Goal: Task Accomplishment & Management: Use online tool/utility

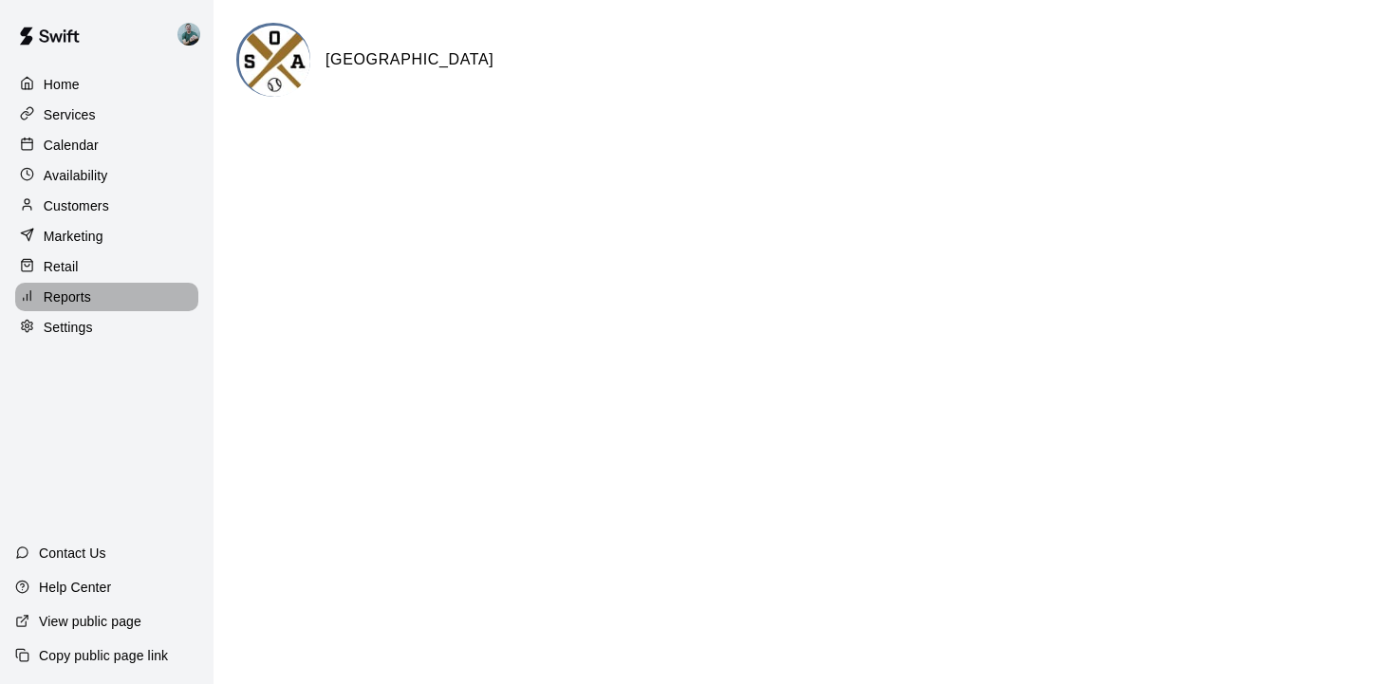
click at [77, 304] on p "Reports" at bounding box center [67, 297] width 47 height 19
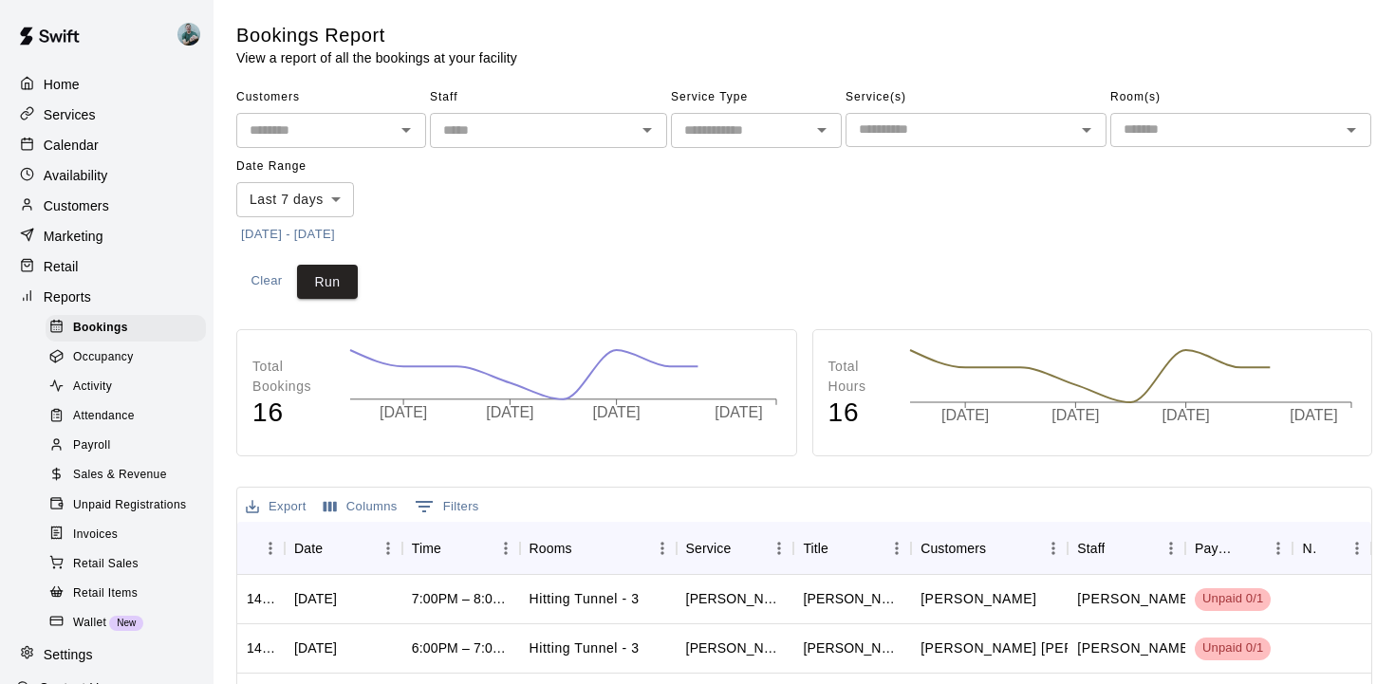
scroll to position [36, 0]
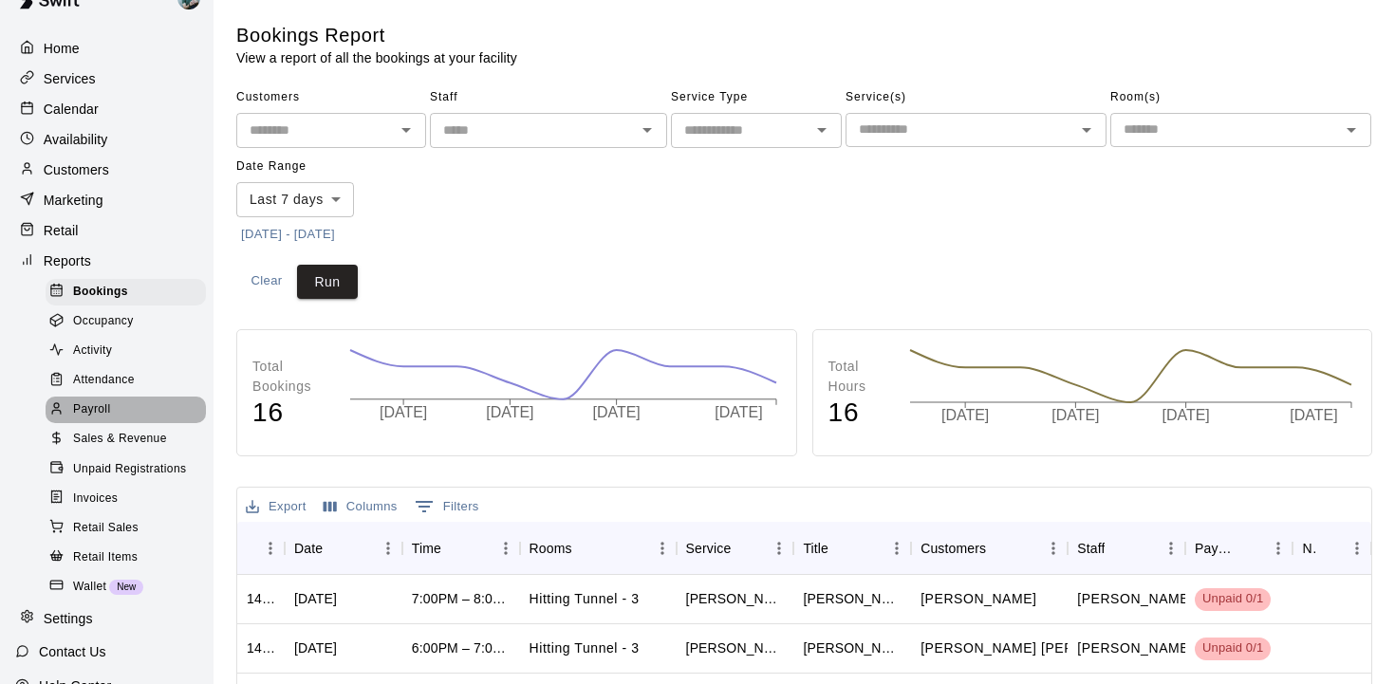
click at [121, 416] on div "Payroll" at bounding box center [126, 410] width 160 height 27
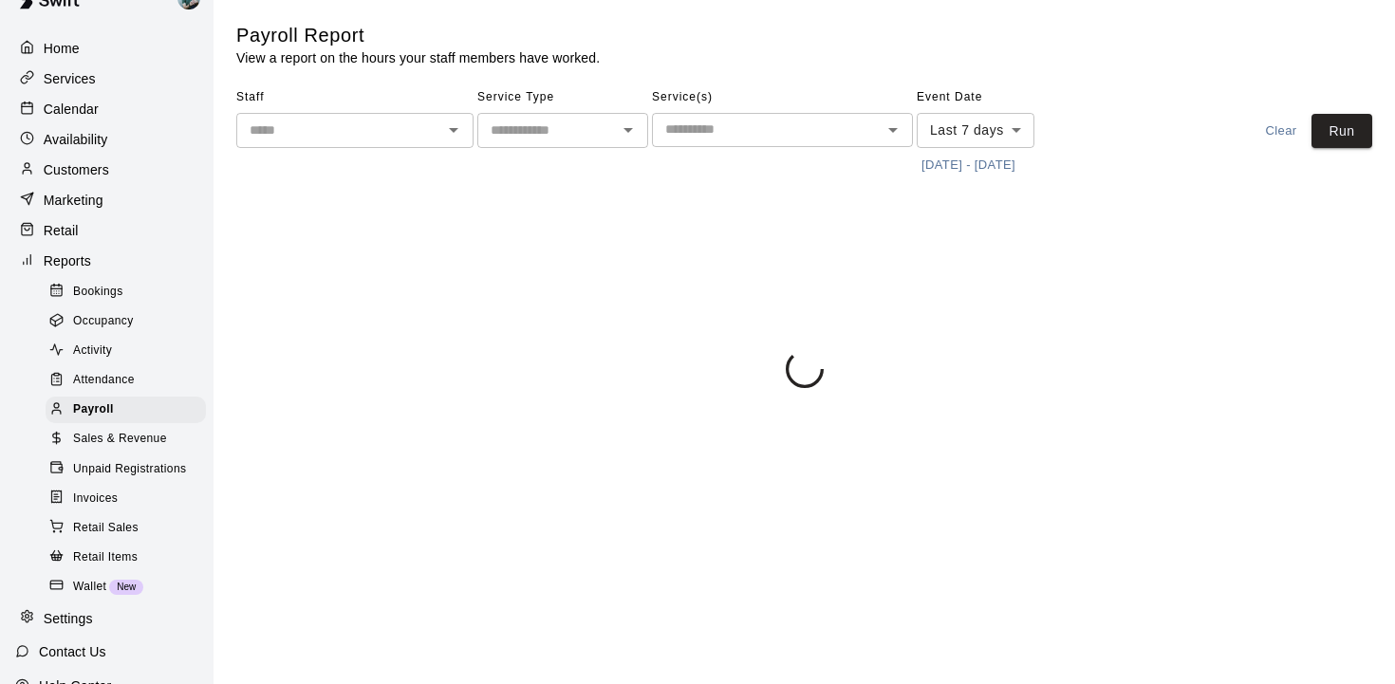
click at [584, 141] on div "​" at bounding box center [562, 130] width 171 height 35
click at [550, 175] on li "Lessons" at bounding box center [562, 171] width 171 height 31
type input "*******"
click at [970, 161] on button "[DATE] - [DATE]" at bounding box center [968, 165] width 103 height 29
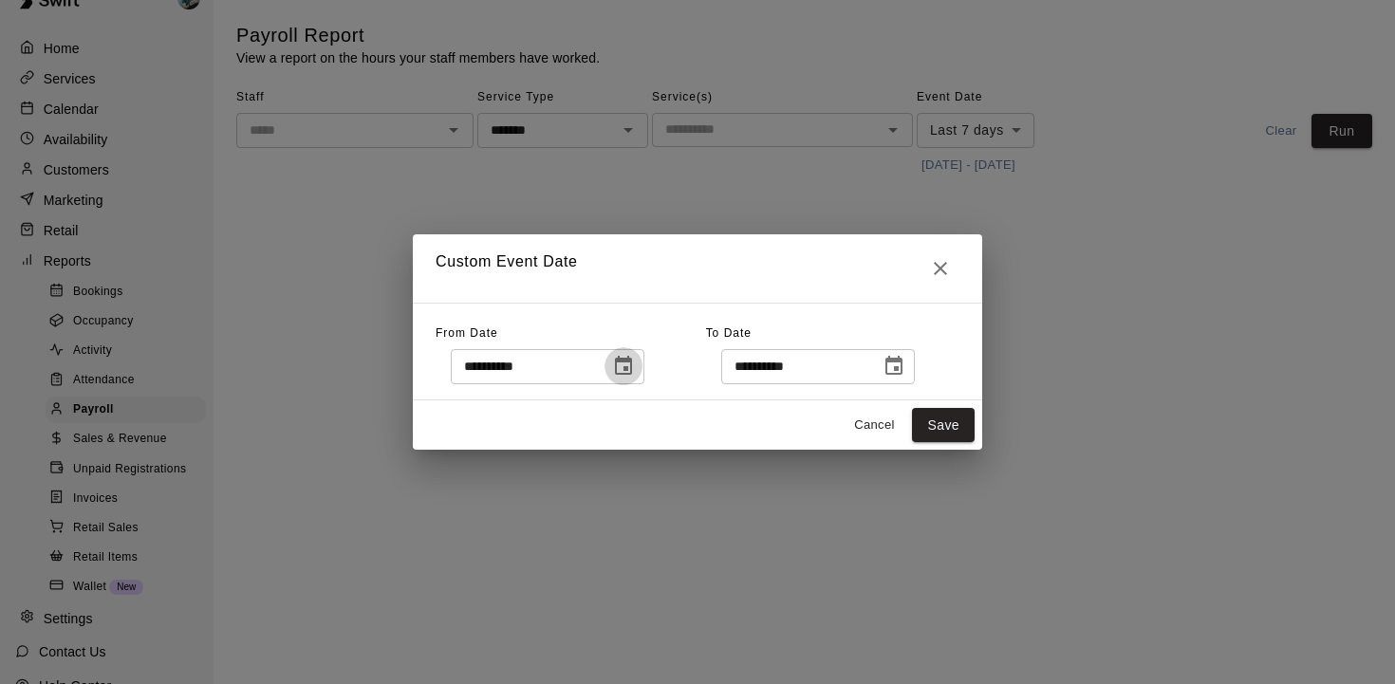
click at [628, 366] on icon "Choose date, selected date is Sep 8, 2025" at bounding box center [623, 366] width 23 height 23
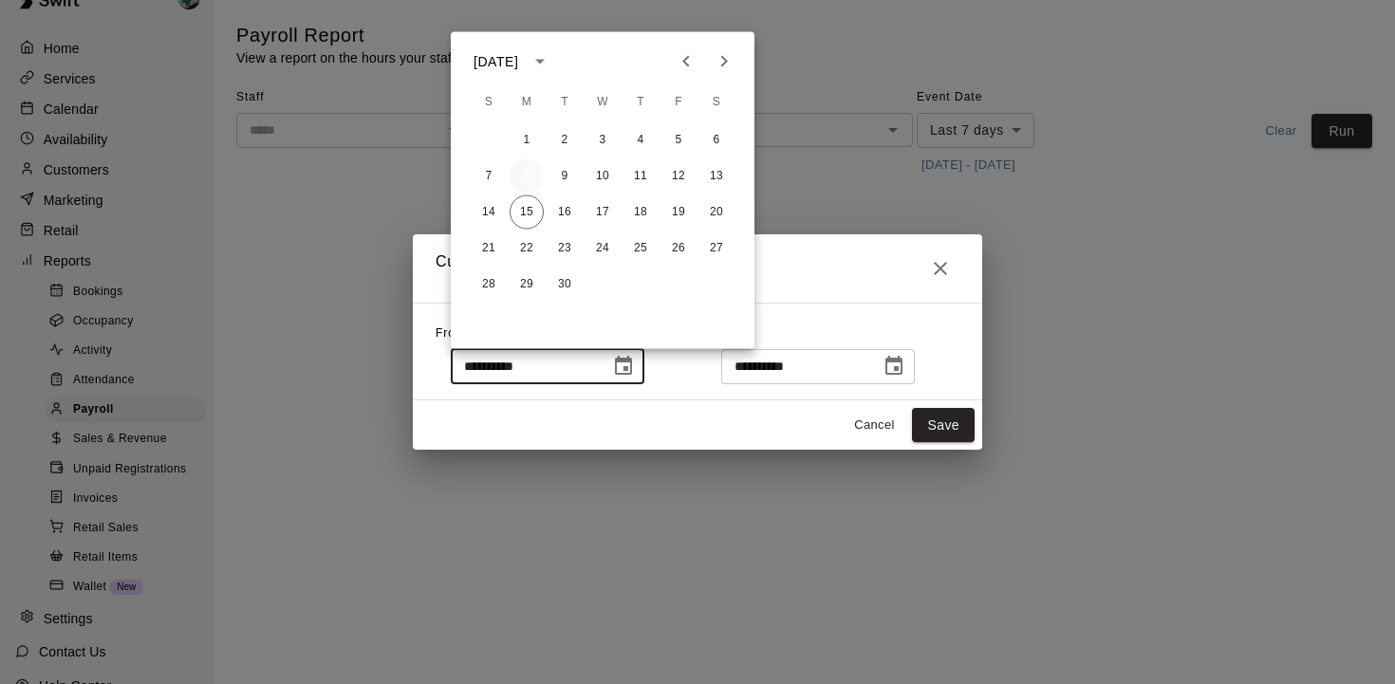
click at [532, 174] on button "8" at bounding box center [527, 176] width 34 height 34
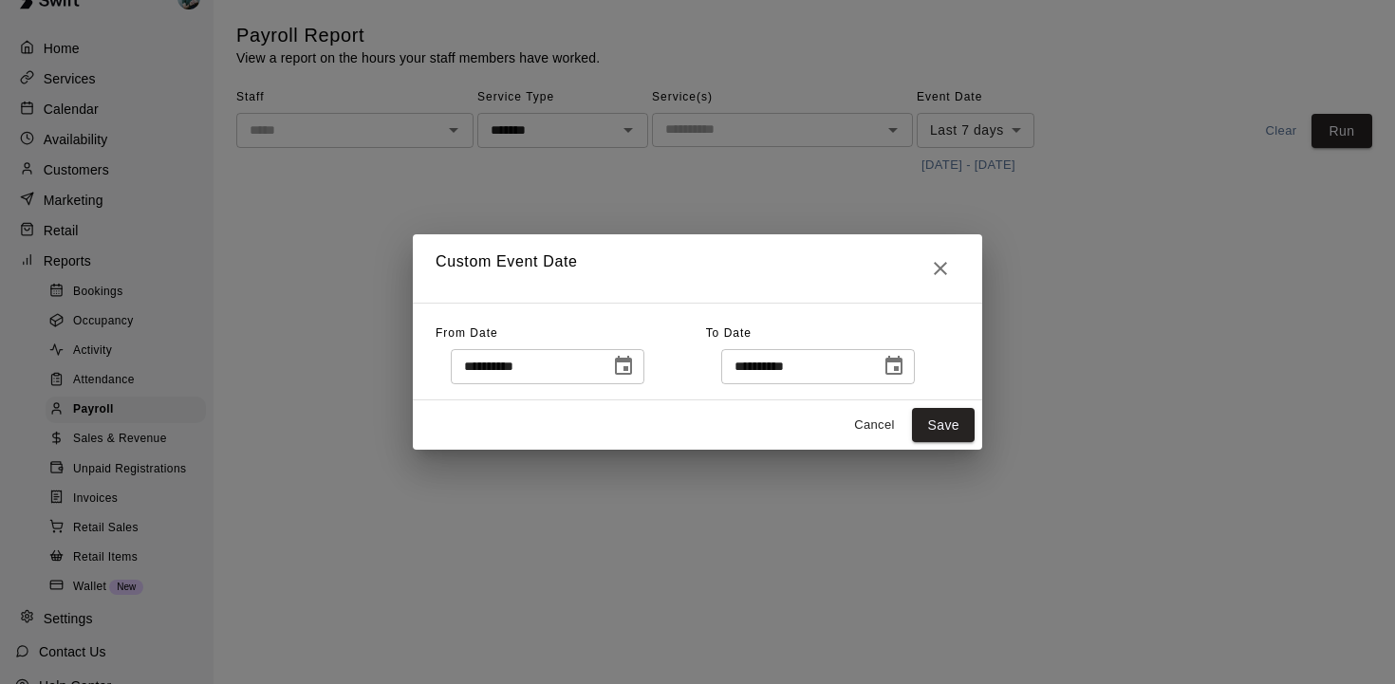
click at [898, 358] on icon "Choose date, selected date is Sep 15, 2025" at bounding box center [893, 365] width 17 height 19
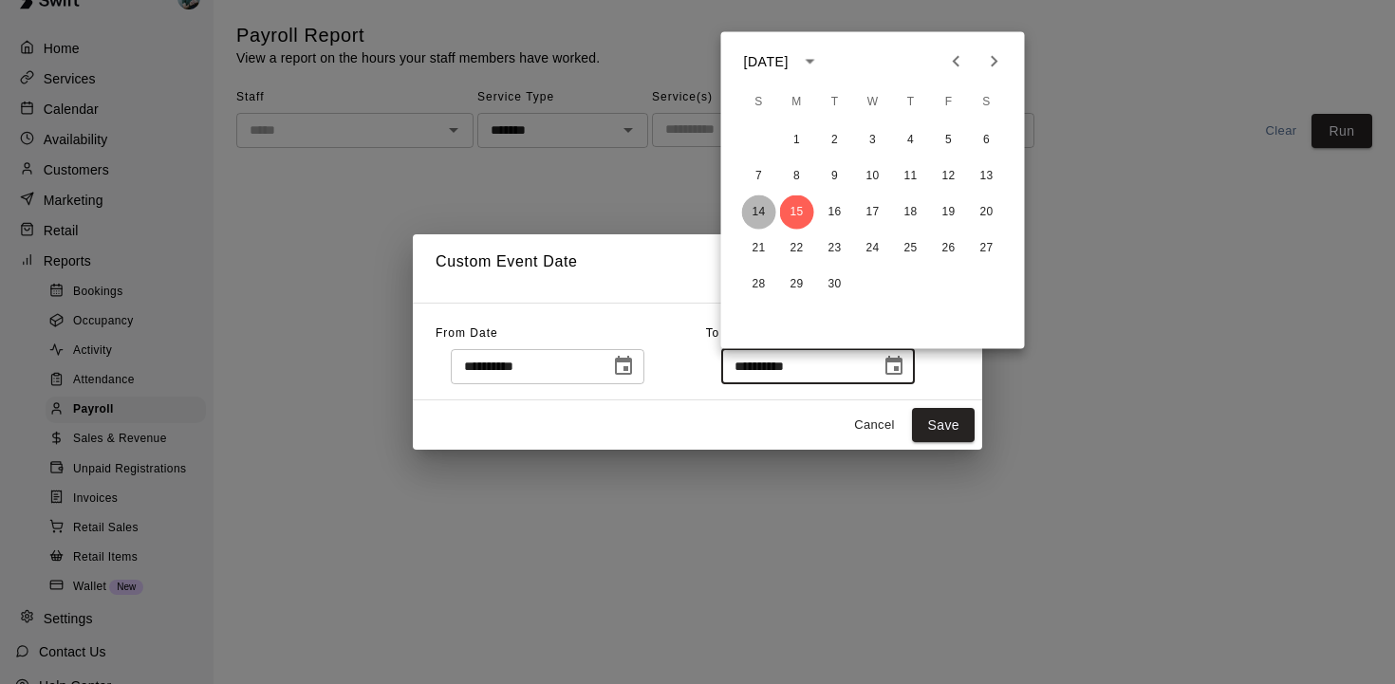
click at [765, 214] on button "14" at bounding box center [759, 213] width 34 height 34
type input "**********"
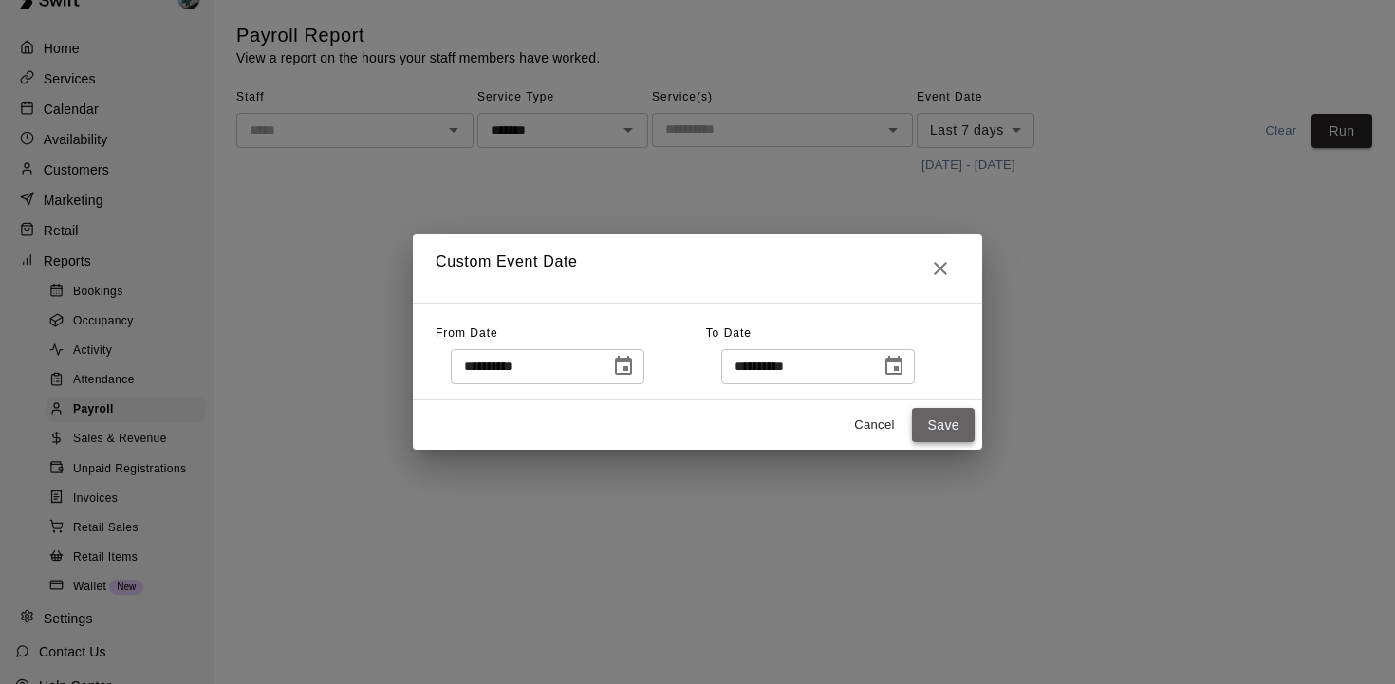
click at [960, 440] on button "Save" at bounding box center [943, 425] width 63 height 35
type input "******"
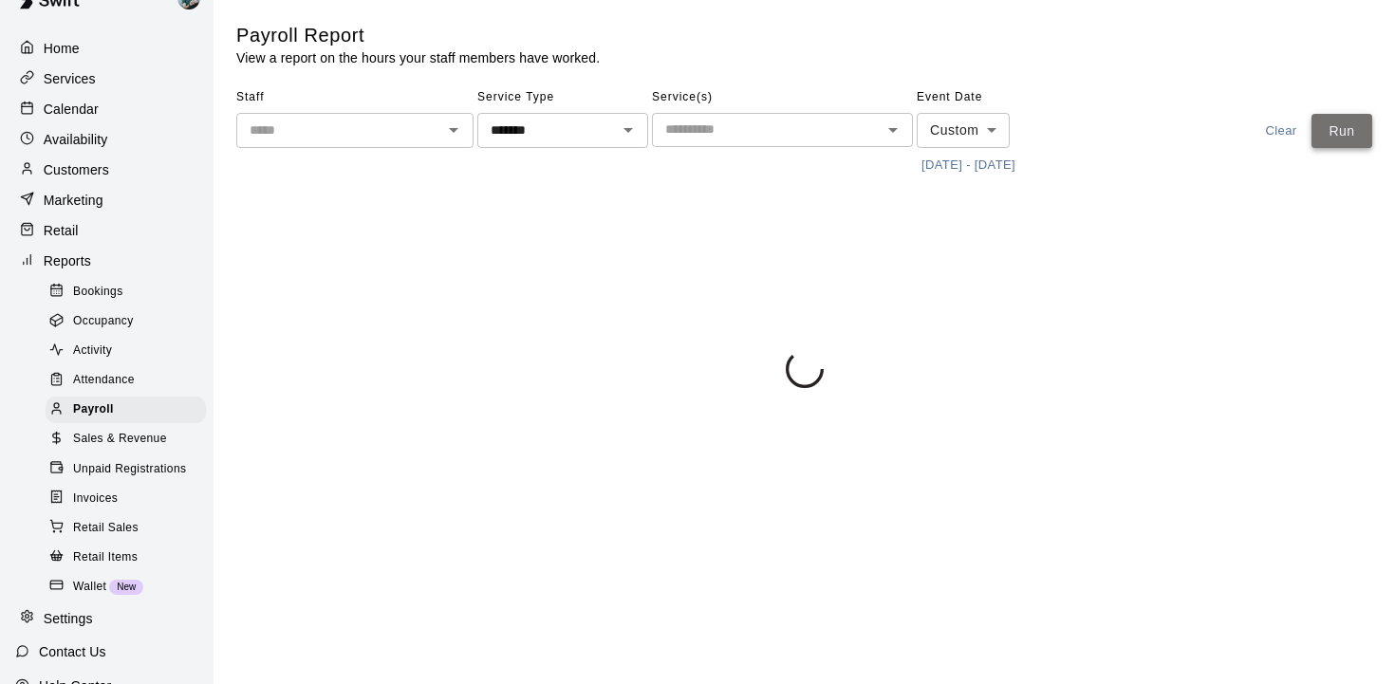
click at [1340, 131] on button "Run" at bounding box center [1342, 131] width 61 height 35
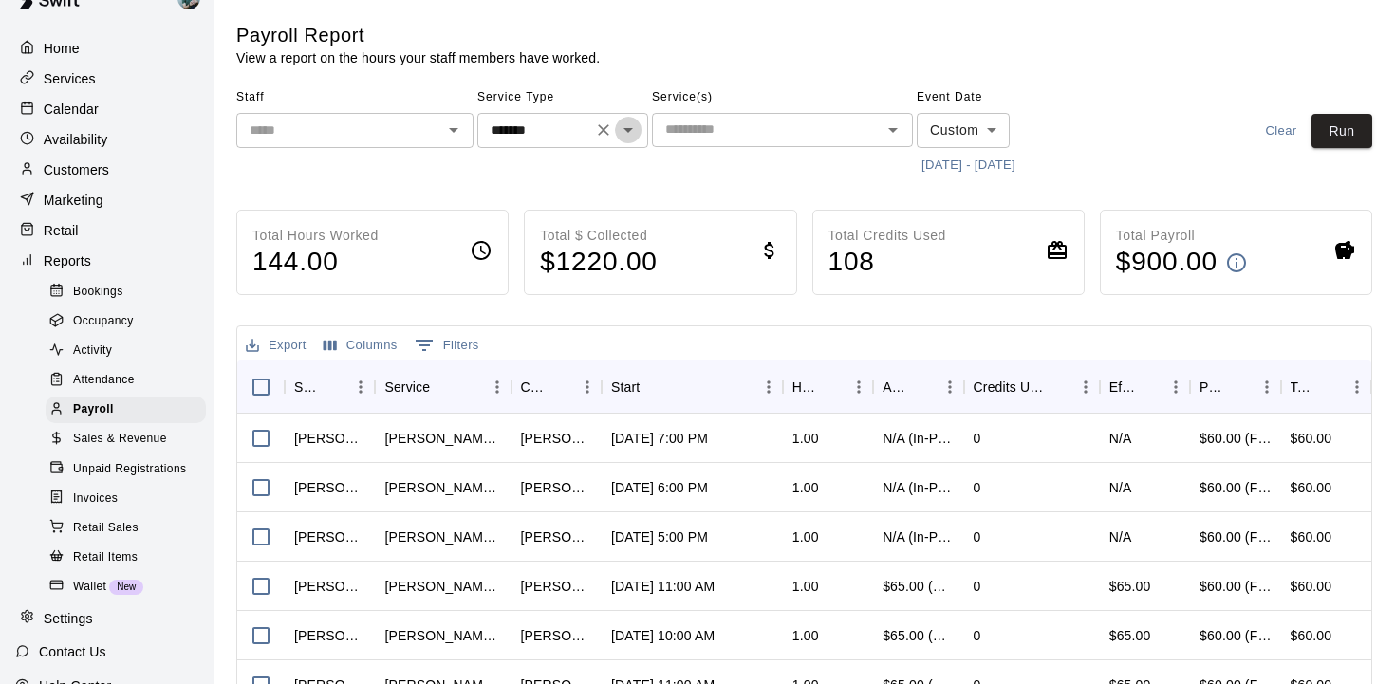
click at [622, 126] on icon "Open" at bounding box center [628, 130] width 23 height 23
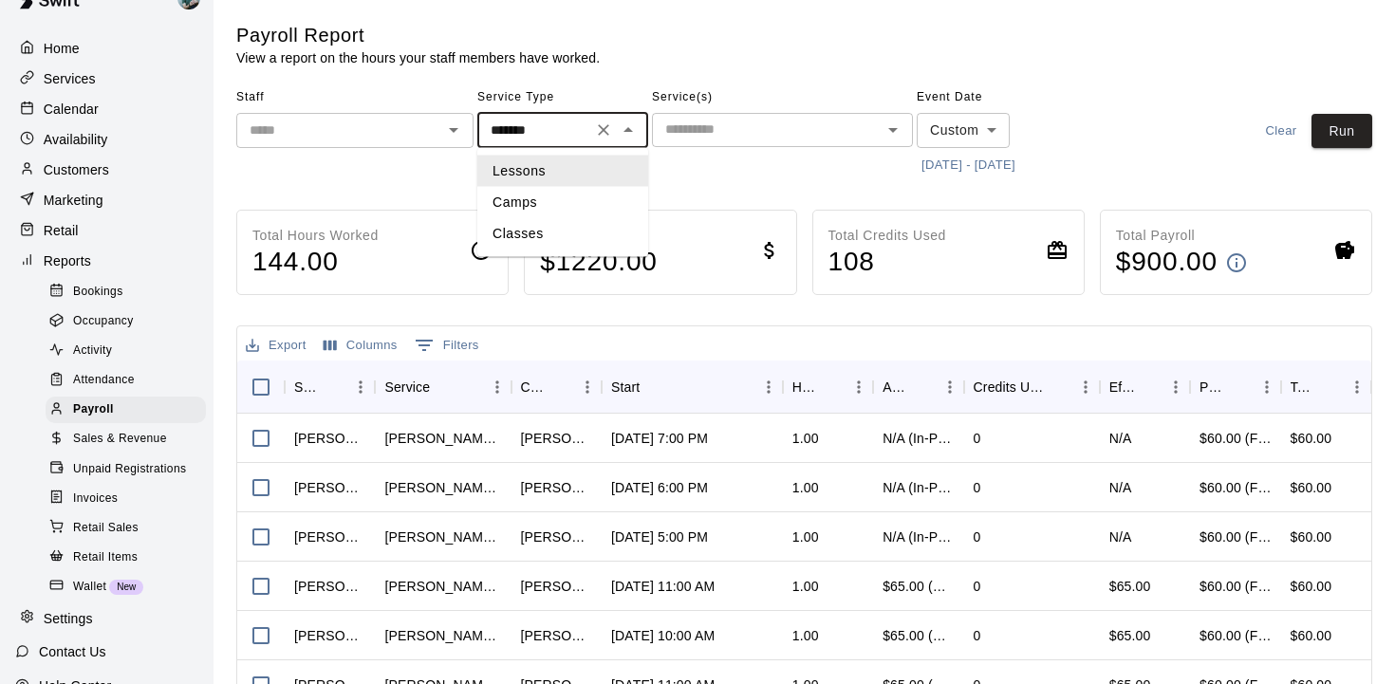
click at [574, 176] on li "Lessons" at bounding box center [562, 171] width 171 height 31
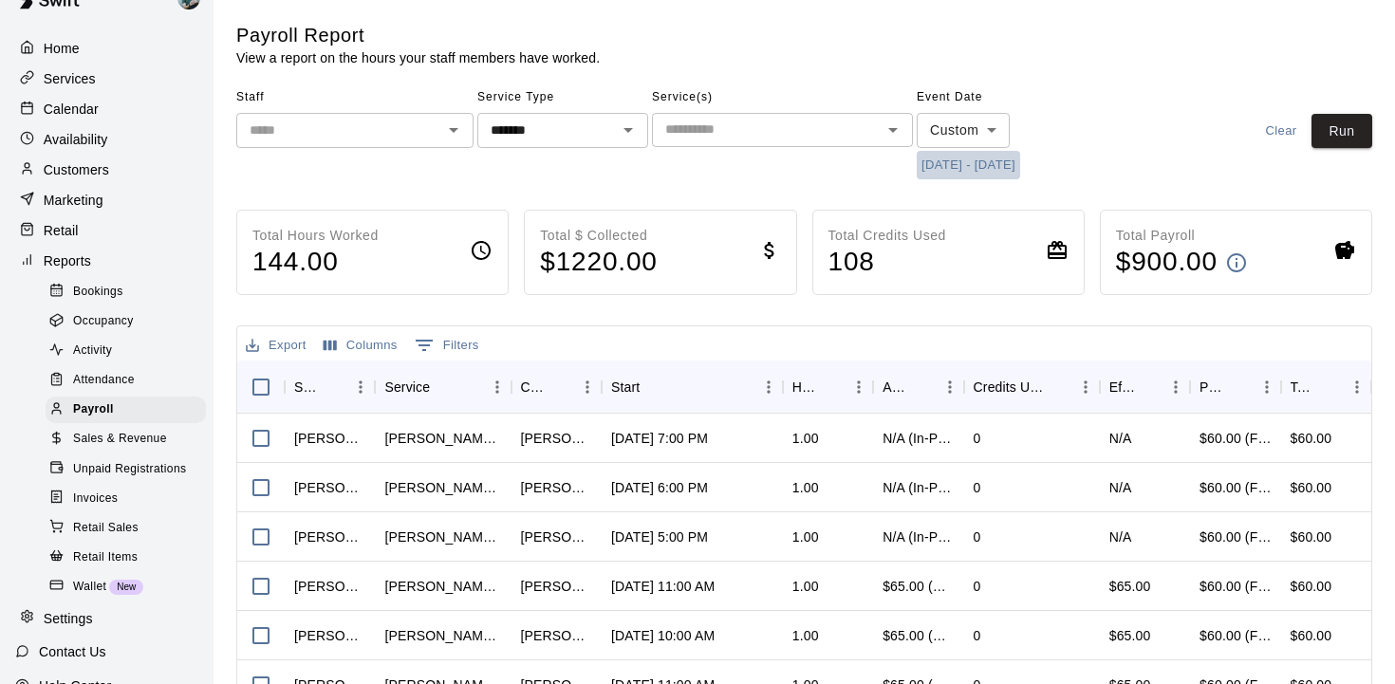
click at [963, 166] on button "[DATE] - [DATE]" at bounding box center [968, 165] width 103 height 29
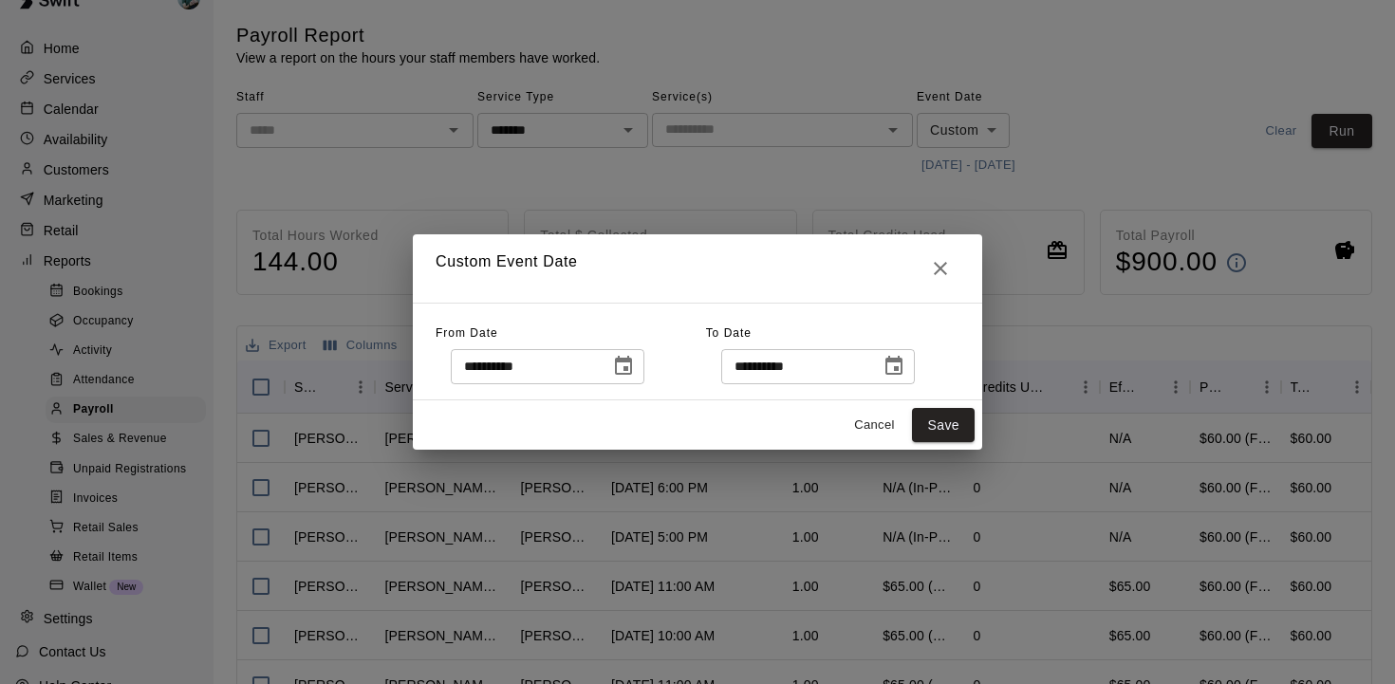
click at [625, 368] on icon "Choose date, selected date is Sep 8, 2025" at bounding box center [623, 366] width 23 height 23
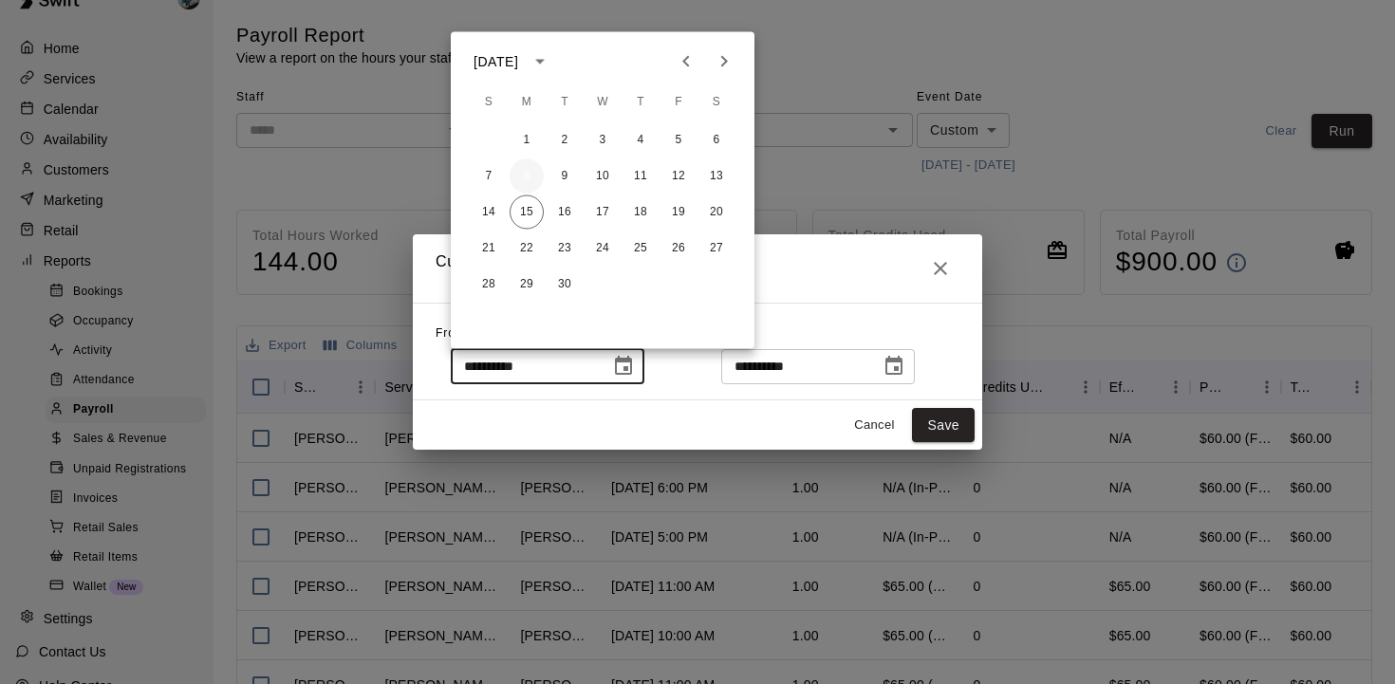
click at [528, 177] on button "8" at bounding box center [527, 176] width 34 height 34
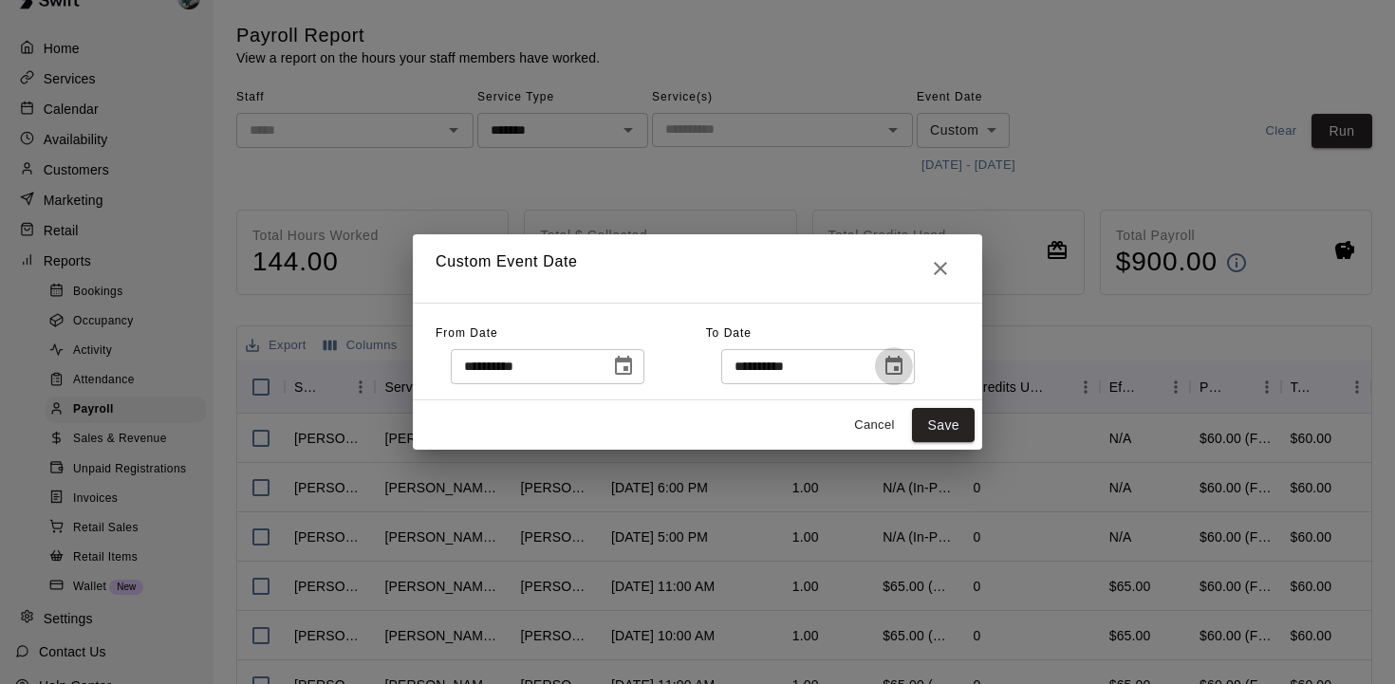
click at [905, 371] on icon "Choose date, selected date is Sep 14, 2025" at bounding box center [894, 366] width 23 height 23
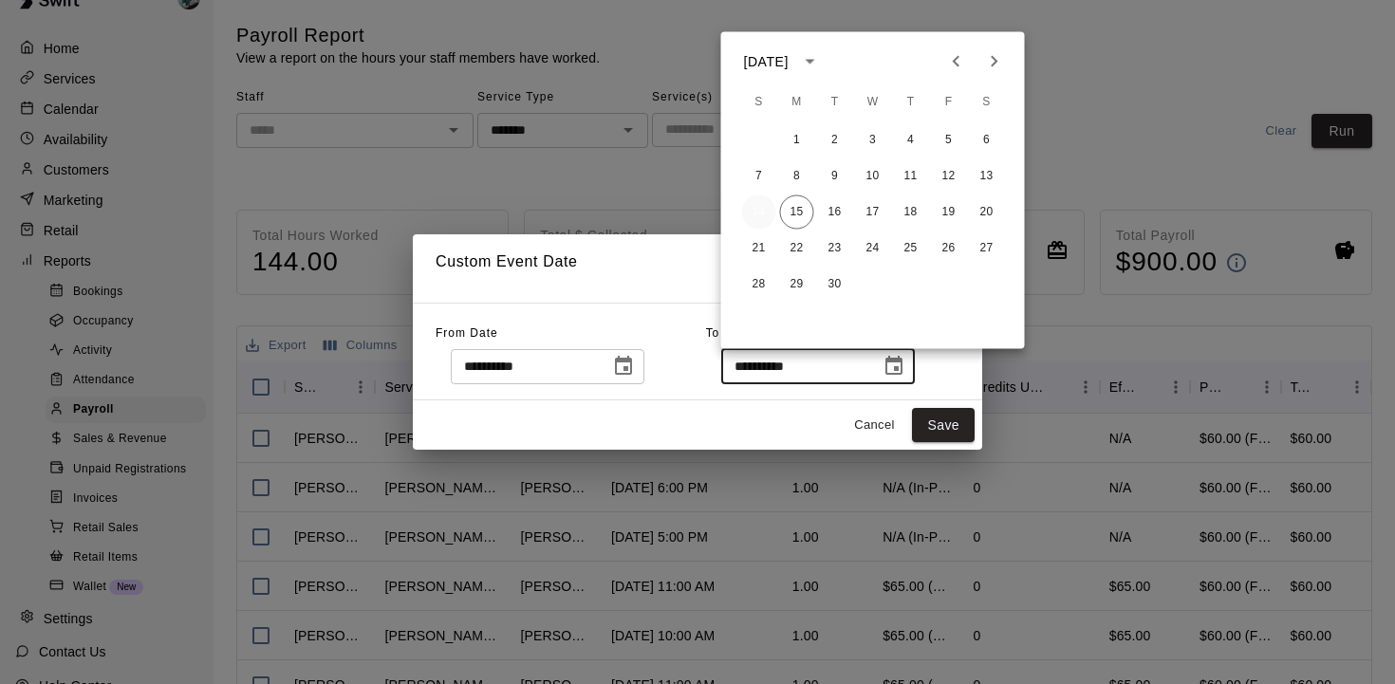
click at [758, 215] on button "14" at bounding box center [759, 213] width 34 height 34
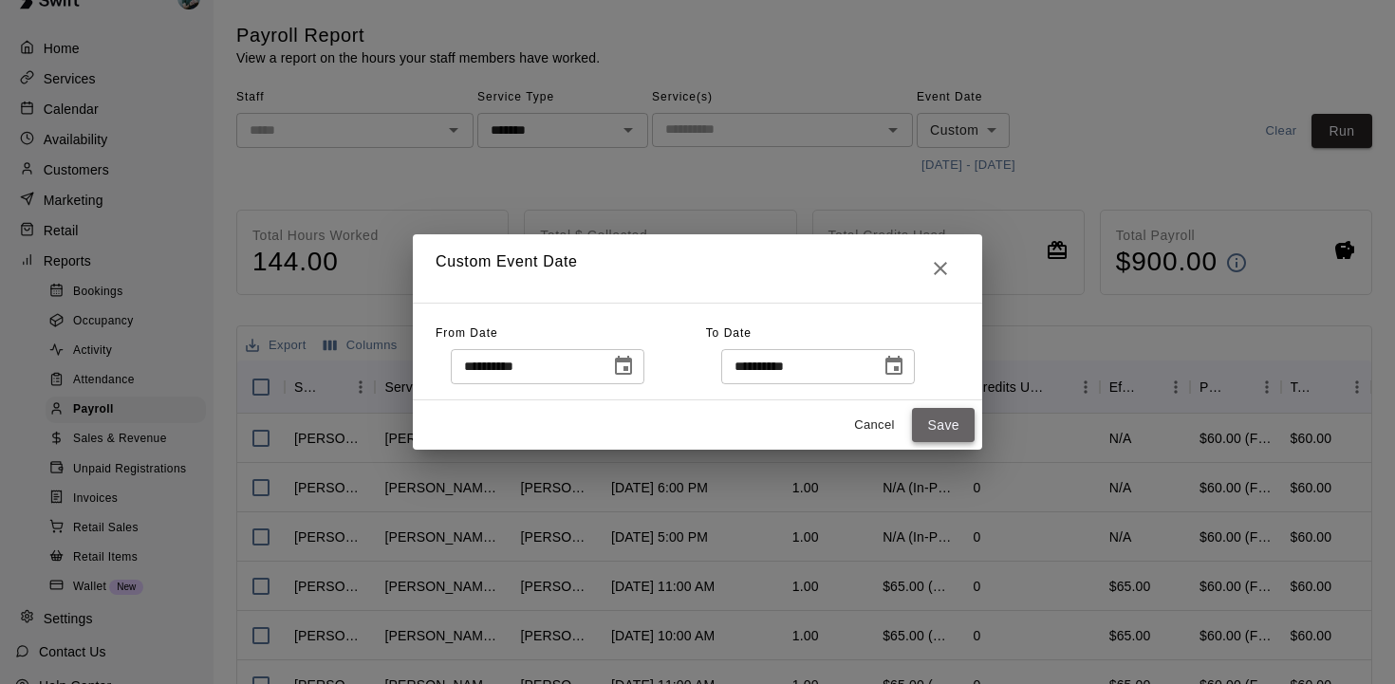
click at [945, 424] on button "Save" at bounding box center [943, 425] width 63 height 35
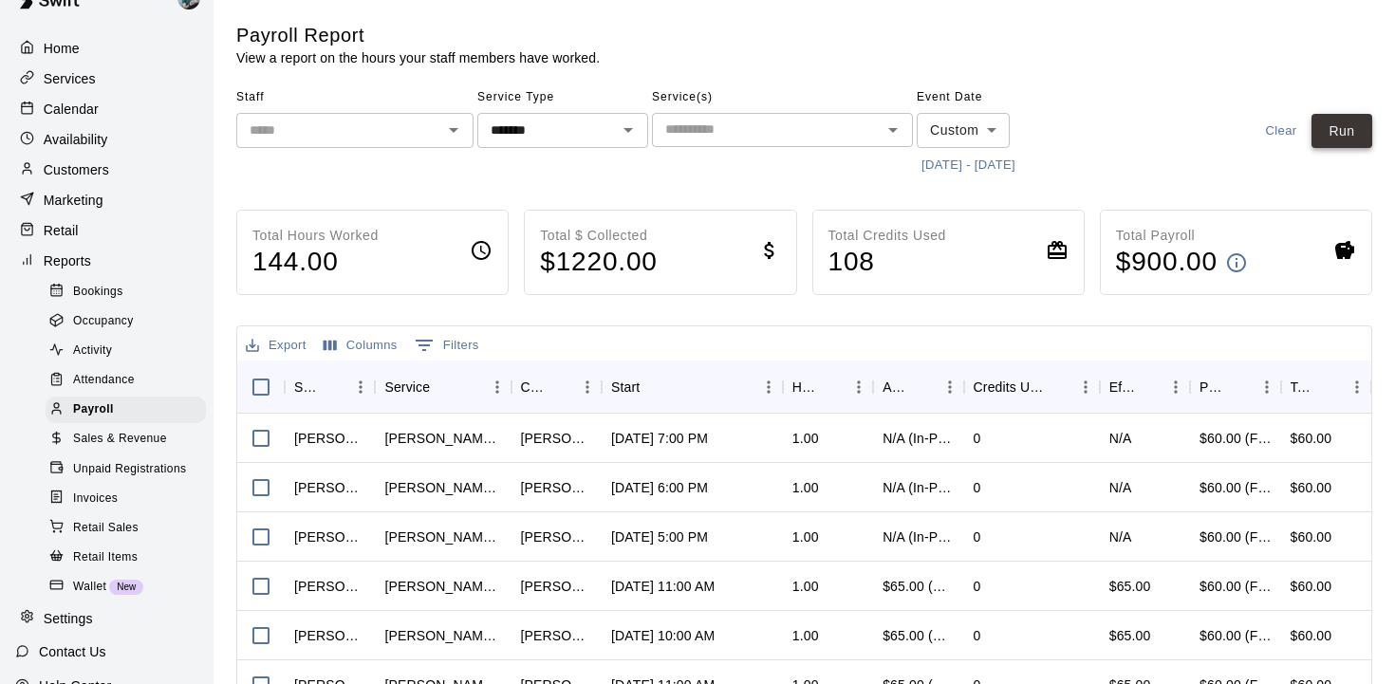
click at [1334, 127] on button "Run" at bounding box center [1342, 131] width 61 height 35
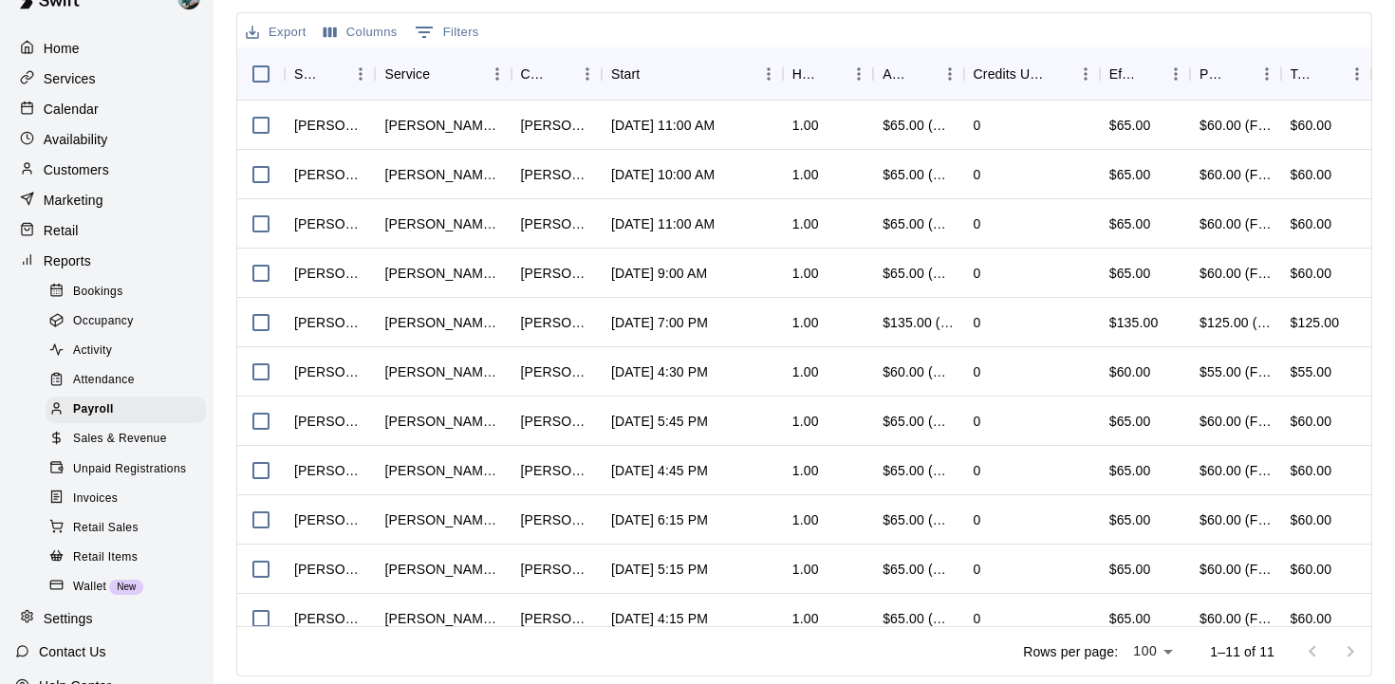
scroll to position [17, 0]
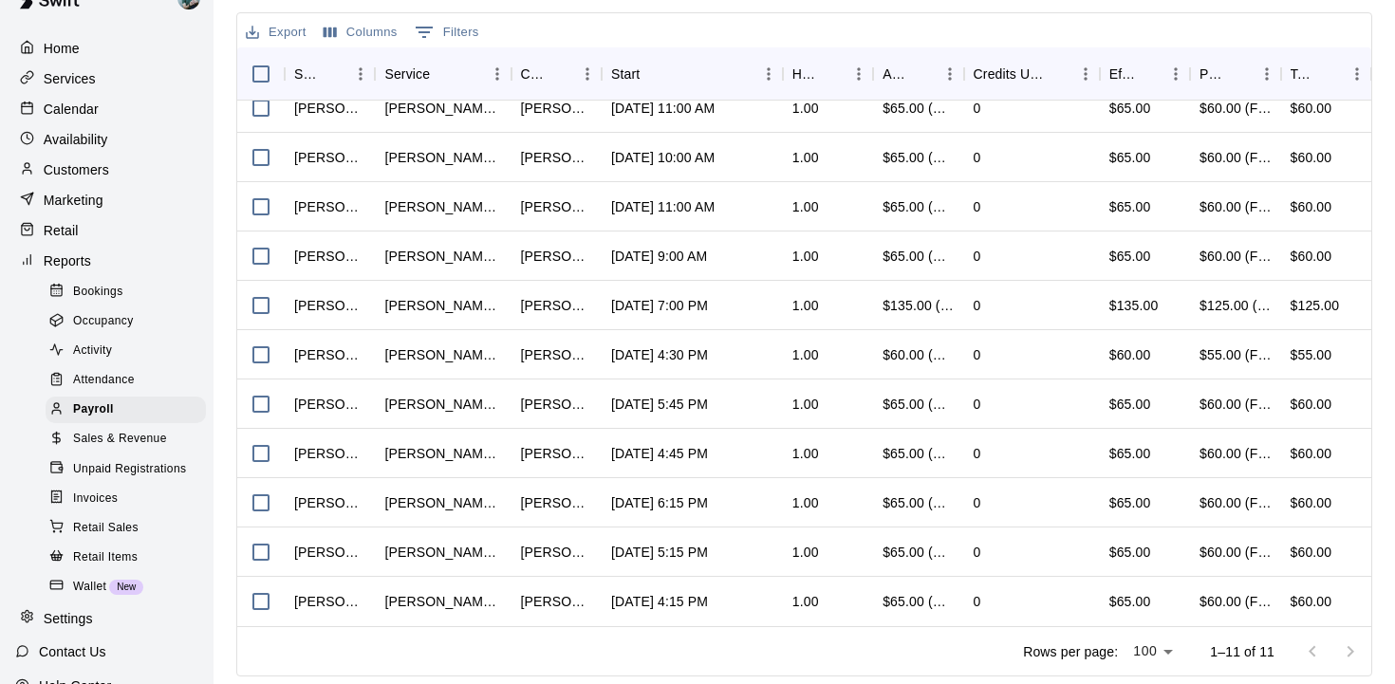
click at [1166, 650] on body "Home Services Calendar Availability Customers Marketing Retail Reports Bookings…" at bounding box center [697, 185] width 1395 height 997
click at [1166, 649] on li "100" at bounding box center [1155, 645] width 54 height 31
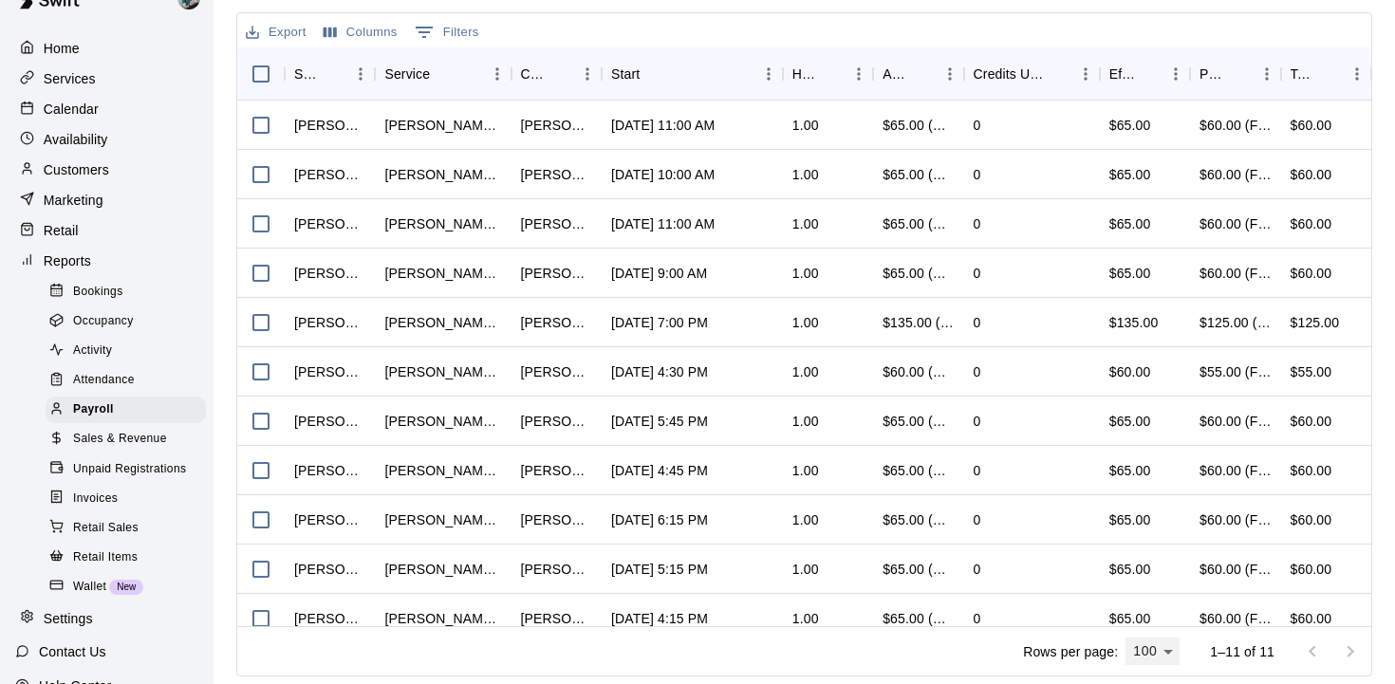
scroll to position [0, 0]
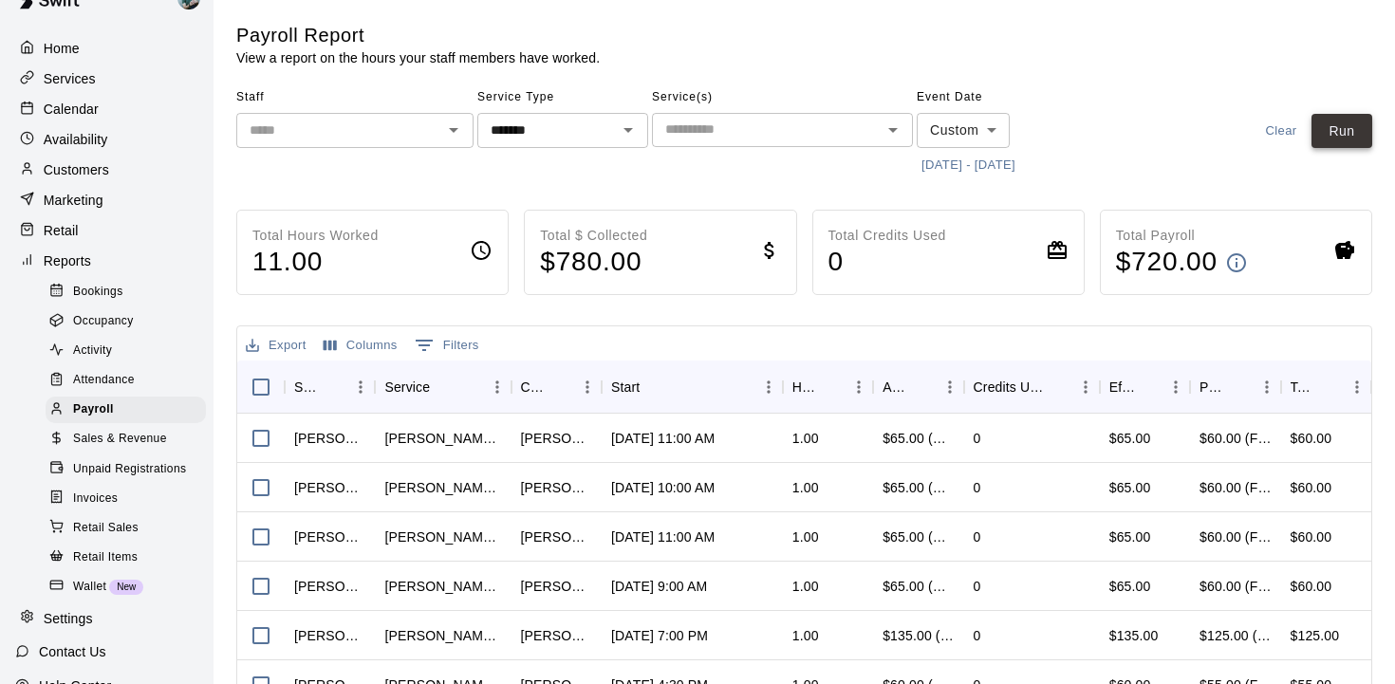
click at [1357, 125] on button "Run" at bounding box center [1342, 131] width 61 height 35
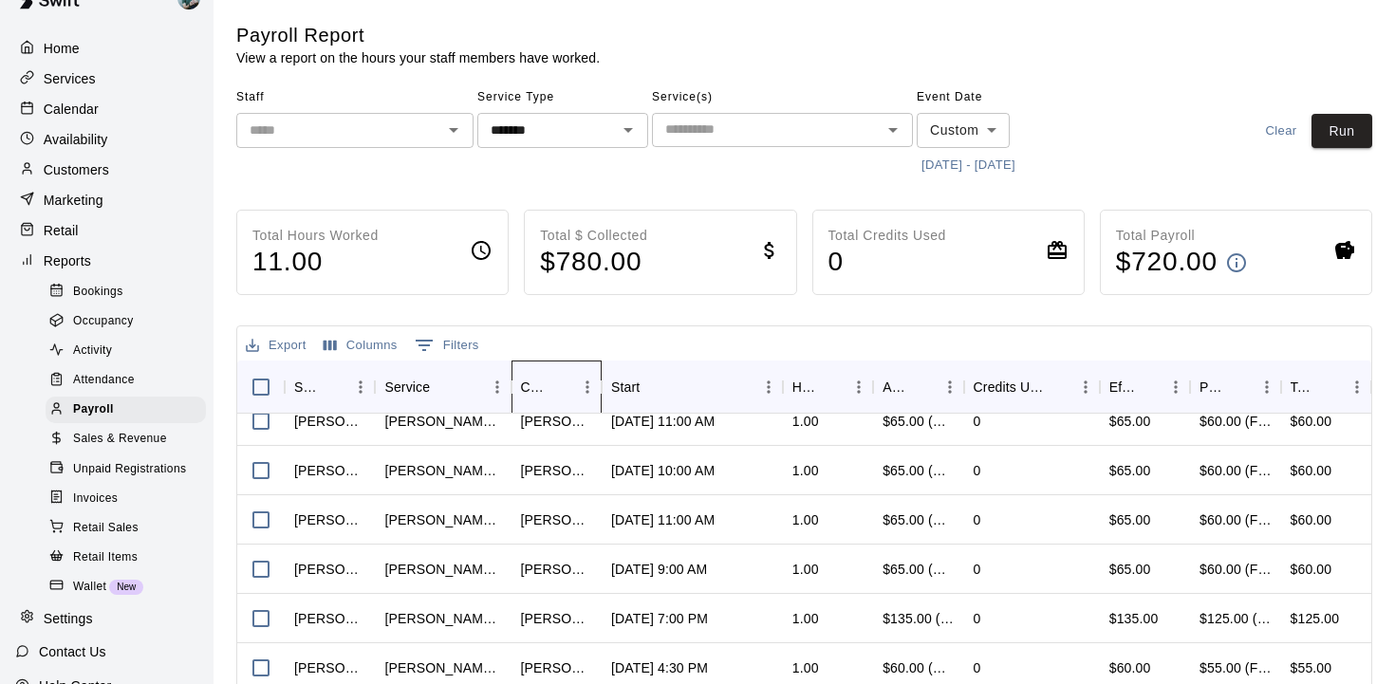
drag, startPoint x: 599, startPoint y: 383, endPoint x: 694, endPoint y: 376, distance: 95.2
click at [694, 376] on div "Staff Service Customer Start Hours Amount Paid Credits Used Effective Price Pay…" at bounding box center [804, 387] width 1134 height 53
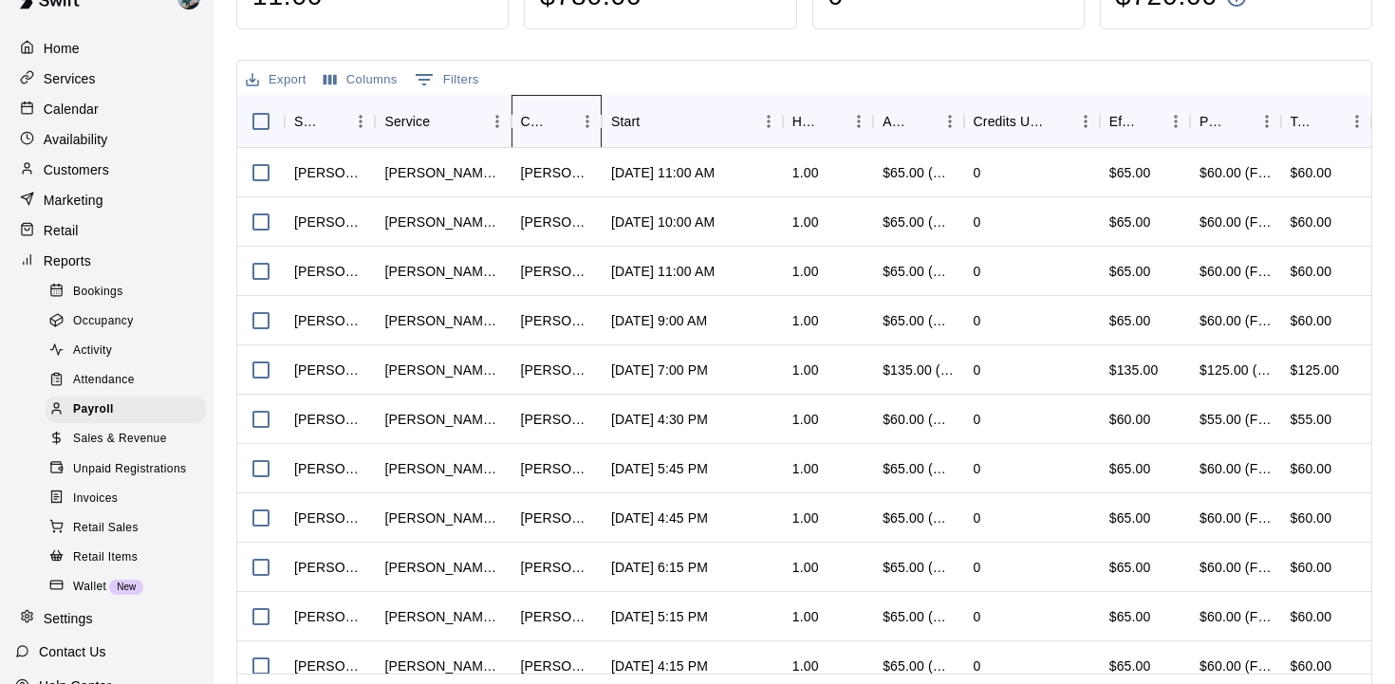
scroll to position [259, 0]
